Goal: Task Accomplishment & Management: Use online tool/utility

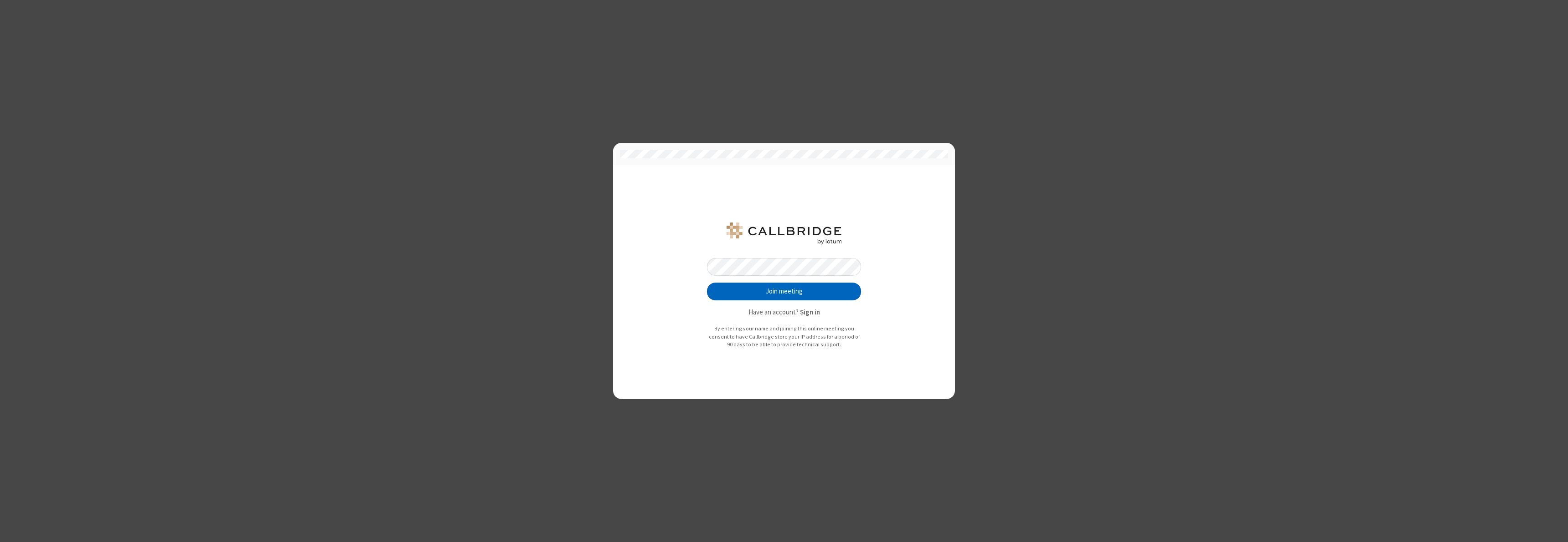
click at [784, 292] on button "Join meeting" at bounding box center [783, 292] width 154 height 18
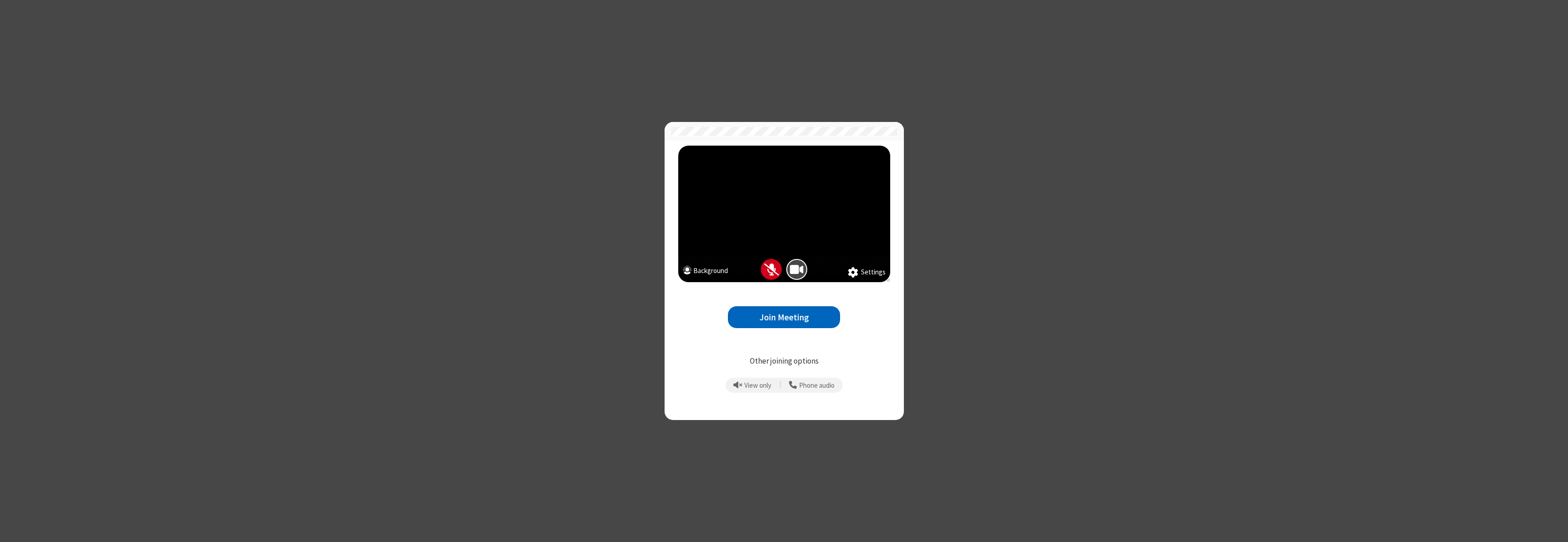
click at [784, 317] on button "Join Meeting" at bounding box center [784, 317] width 113 height 22
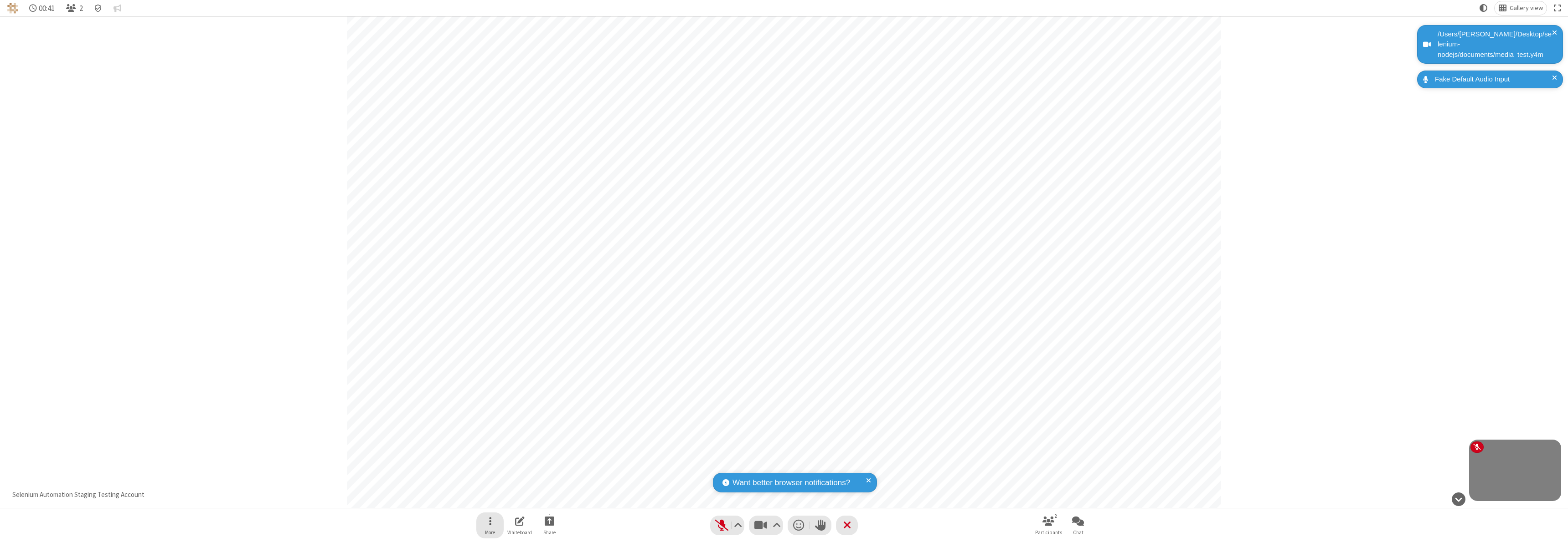
click at [490, 524] on span "Open menu" at bounding box center [490, 522] width 2 height 12
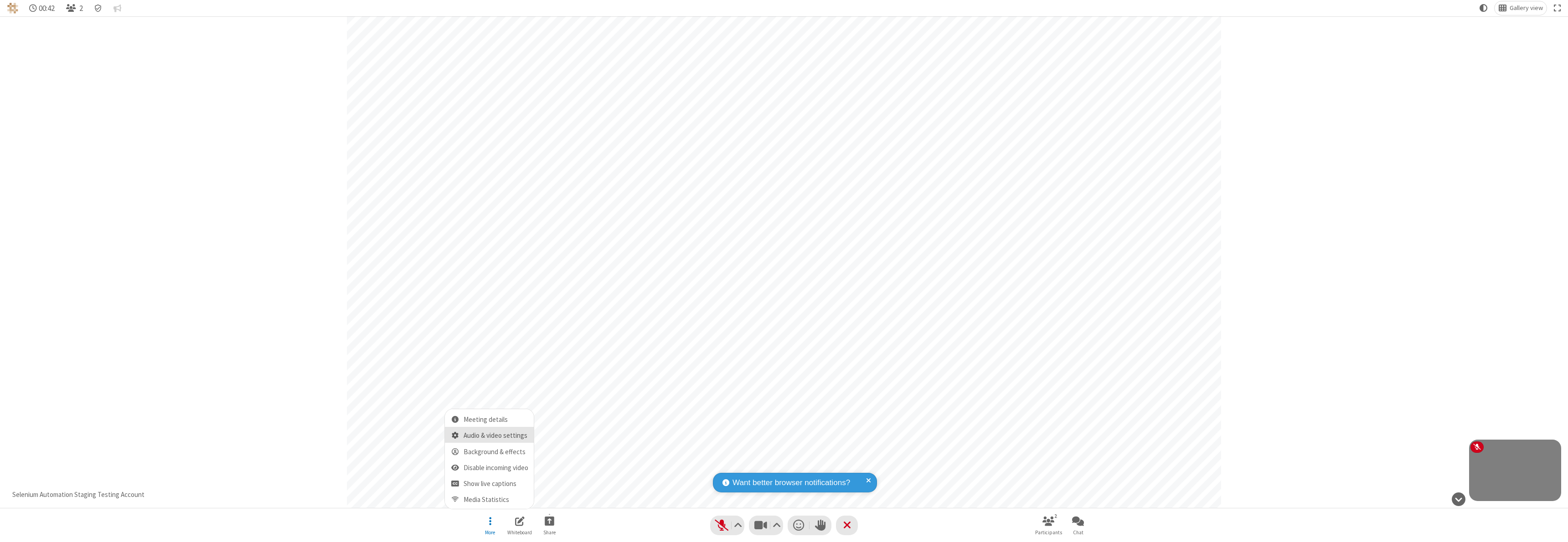
click at [480, 439] on span "Audio & video settings" at bounding box center [496, 436] width 65 height 8
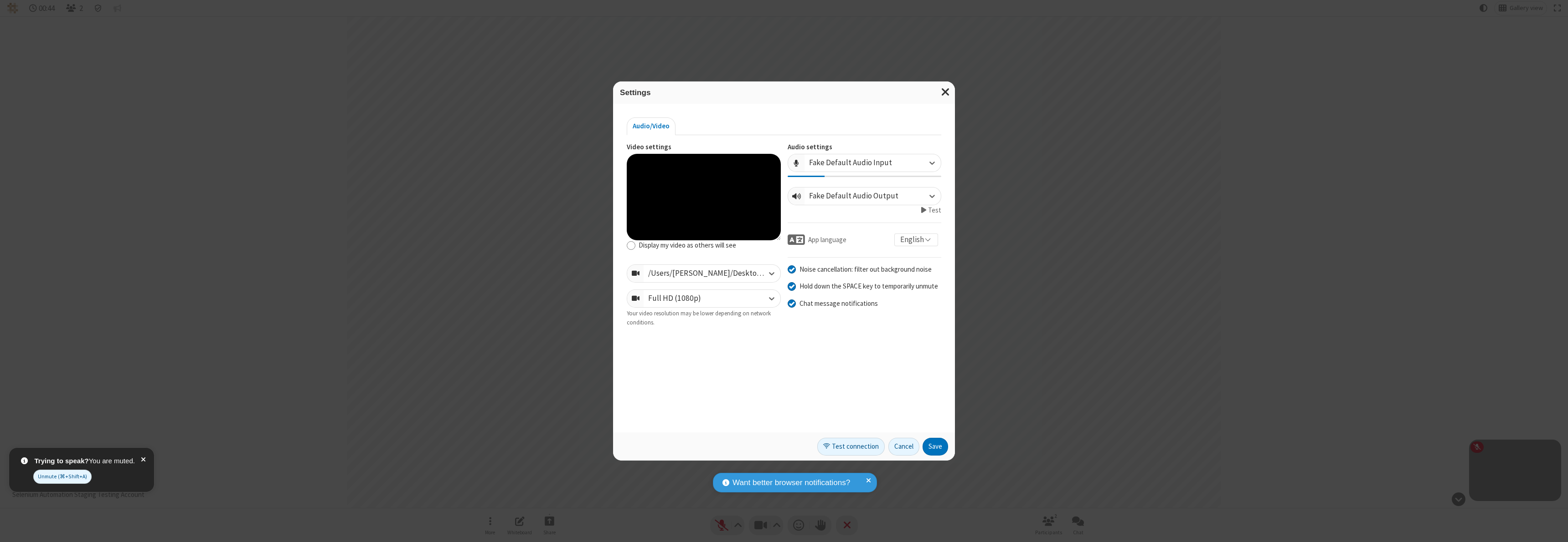
click at [512, 479] on div "Settings Audio/Video Video settings Display my video as others will see /Users/…" at bounding box center [784, 271] width 1568 height 542
click at [941, 96] on span "Close modal" at bounding box center [944, 92] width 9 height 12
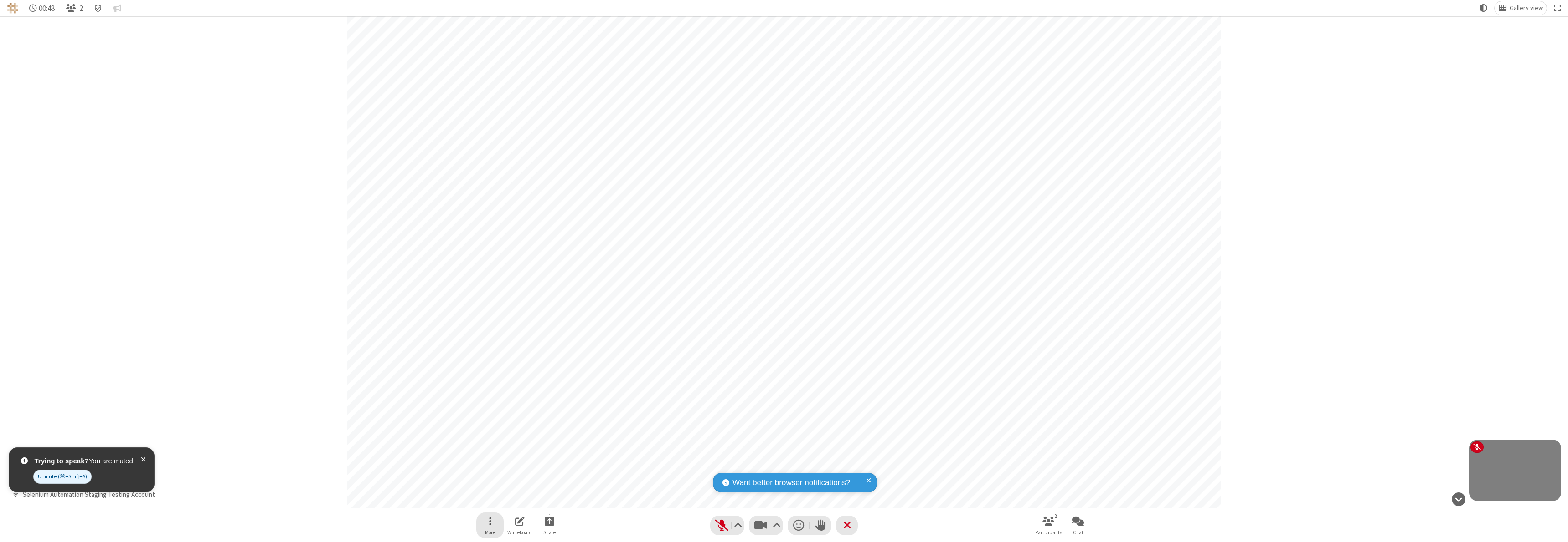
click at [493, 518] on button "More" at bounding box center [490, 526] width 27 height 26
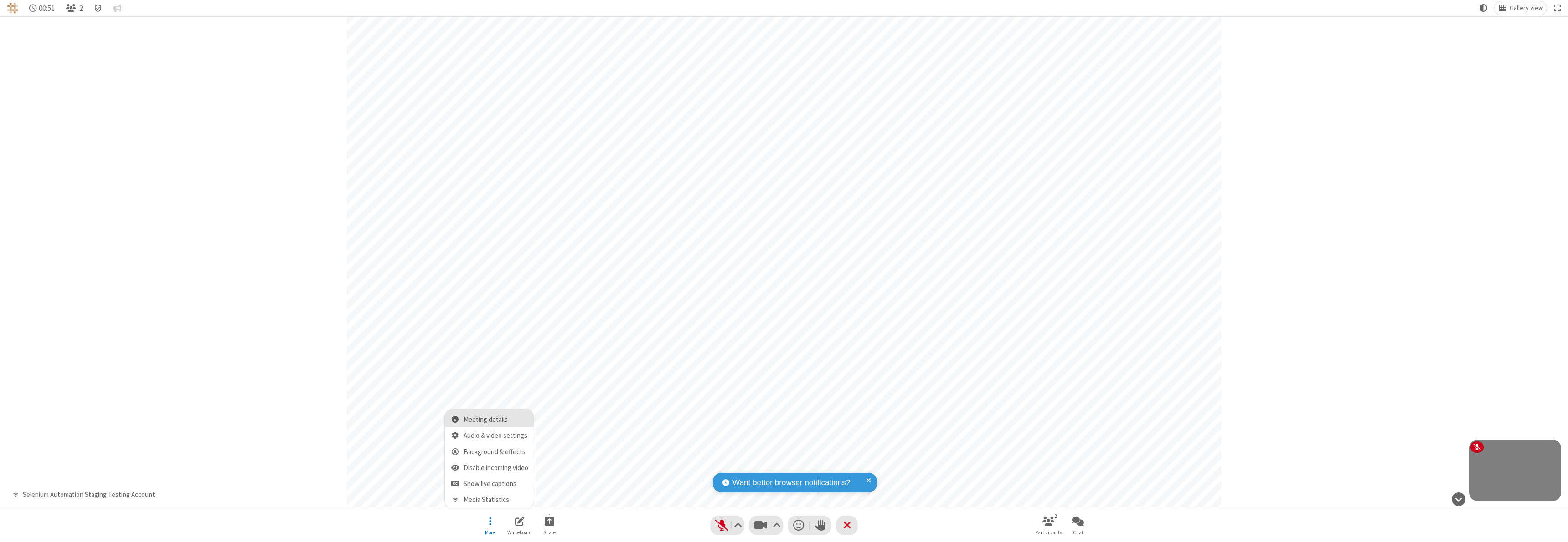
click at [503, 424] on button "Meeting details" at bounding box center [489, 418] width 89 height 17
